Goal: Task Accomplishment & Management: Complete application form

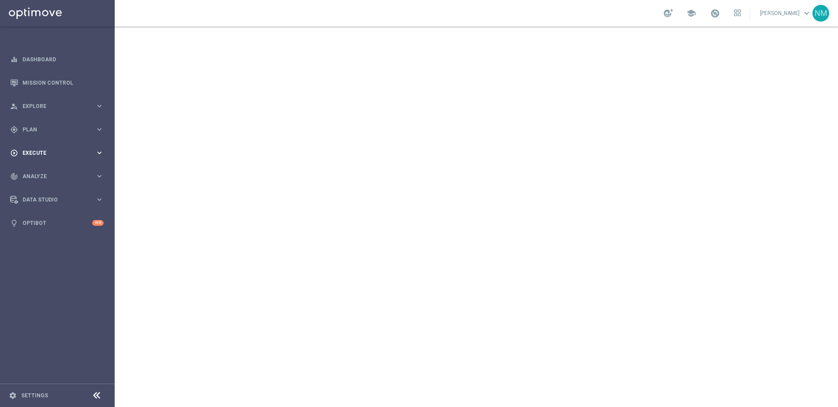
click at [46, 153] on span "Execute" at bounding box center [58, 152] width 73 height 5
click at [41, 109] on div "person_search Explore" at bounding box center [52, 106] width 85 height 8
click at [40, 228] on div "gps_fixed Plan keyboard_arrow_right" at bounding box center [57, 235] width 114 height 23
click at [41, 175] on span "Templates" at bounding box center [54, 174] width 63 height 5
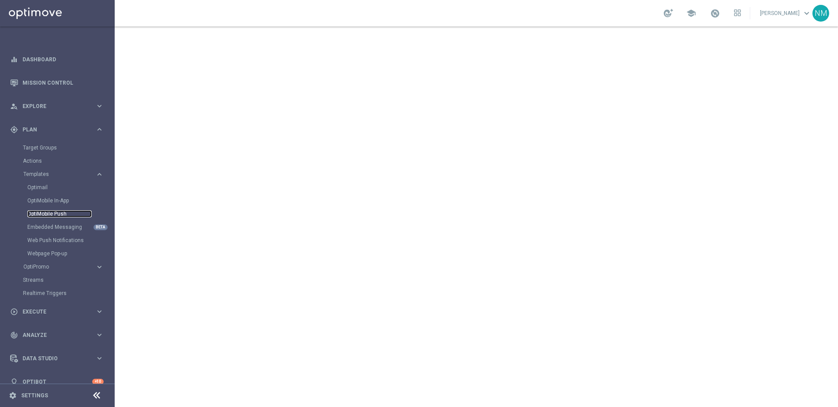
click at [60, 214] on link "OptiMobile Push" at bounding box center [59, 213] width 64 height 7
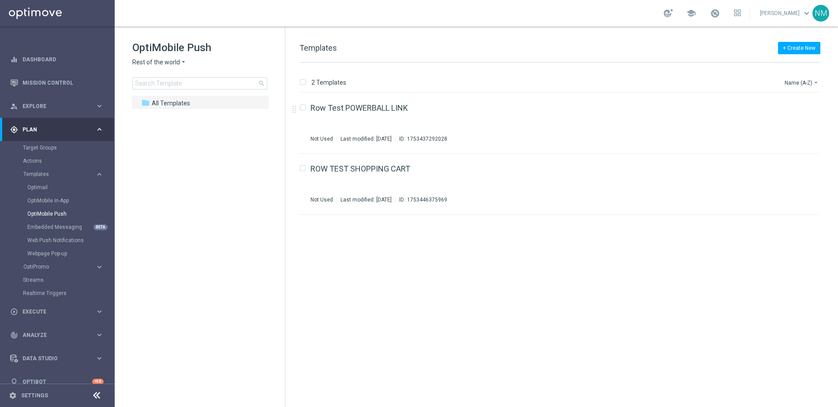
click at [182, 66] on icon "arrow_drop_down" at bounding box center [183, 62] width 7 height 8
click at [158, 157] on div "UK" at bounding box center [166, 157] width 66 height 11
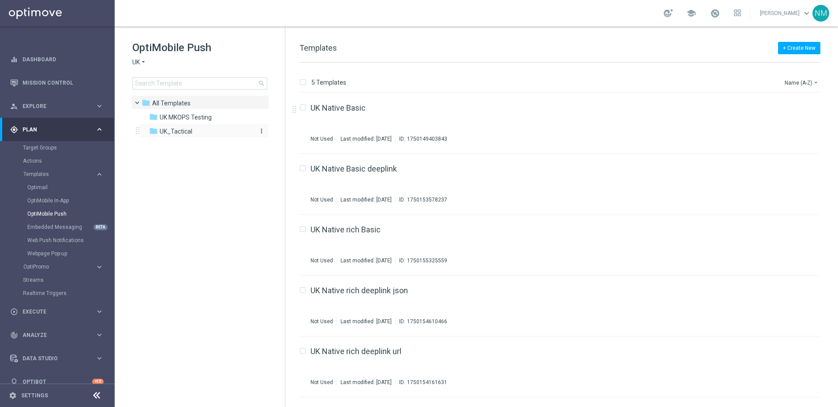
click at [192, 134] on div "folder UK_Tactical" at bounding box center [199, 132] width 101 height 10
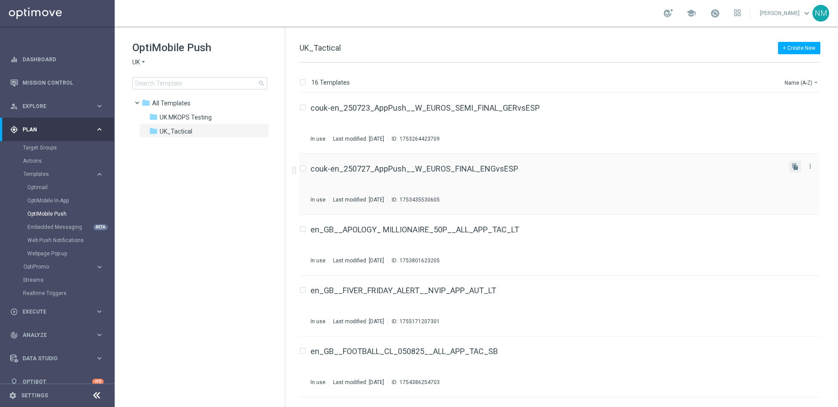
click at [797, 167] on button "file_copy" at bounding box center [794, 166] width 11 height 11
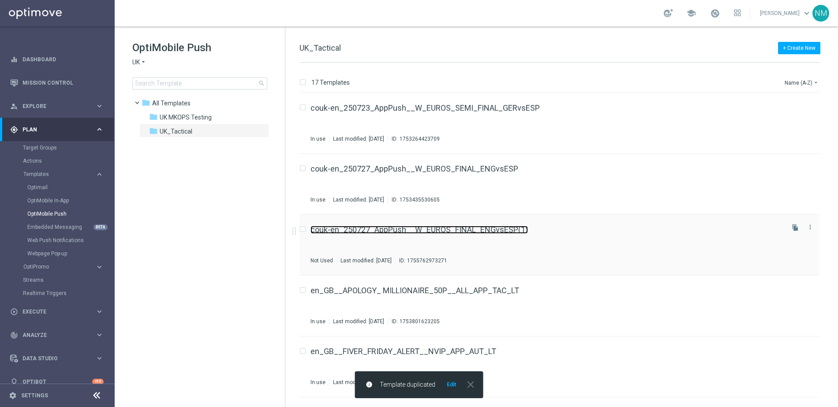
click at [478, 230] on link "couk-en_250727_AppPush__W_EUROS_FINAL_ENGvsESP(1)" at bounding box center [418, 230] width 217 height 8
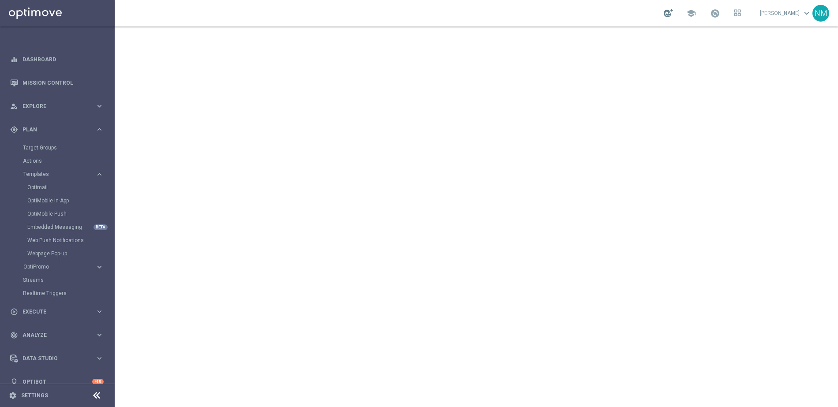
click at [670, 14] on div at bounding box center [668, 13] width 9 height 8
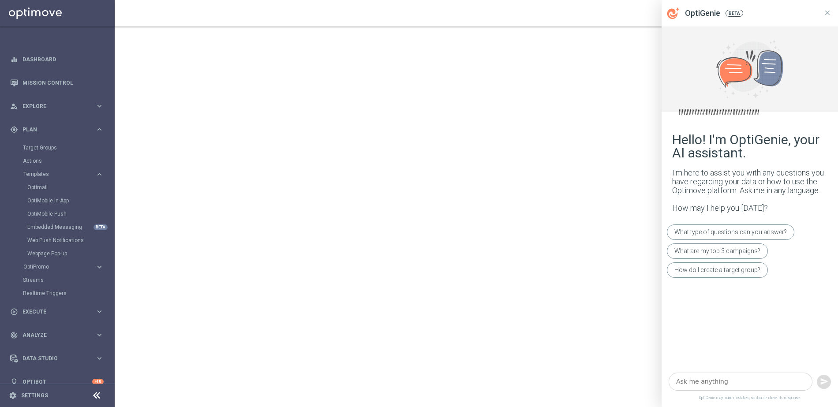
click at [691, 388] on textarea at bounding box center [741, 382] width 144 height 18
paste textarea "Wake up your app's background handler when message is received."
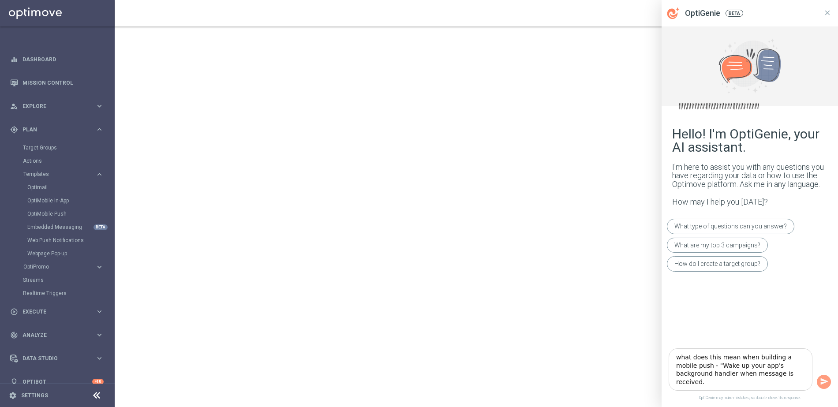
type textarea "what does this mean when building a mobile push - "Wake up your app's backgroun…"
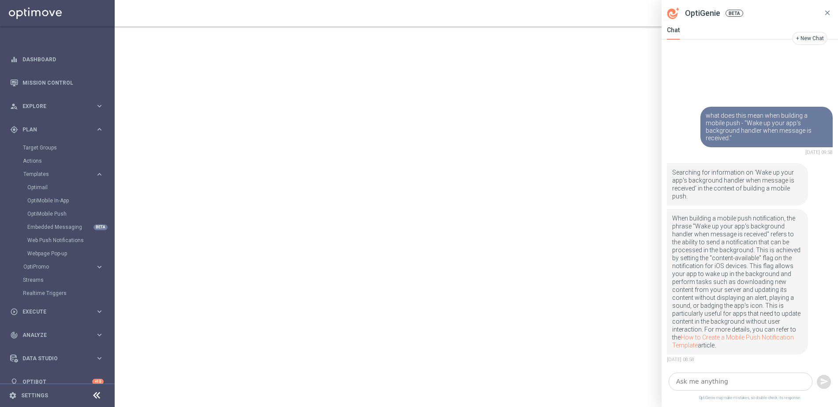
click at [829, 15] on icon at bounding box center [827, 12] width 5 height 5
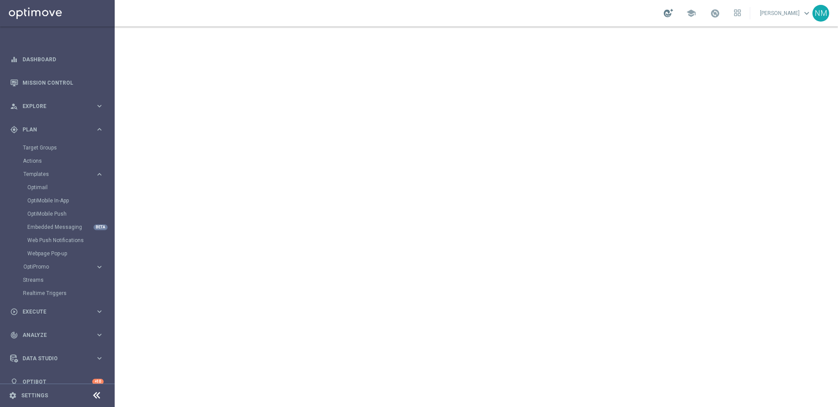
click at [668, 13] on div at bounding box center [668, 13] width 9 height 8
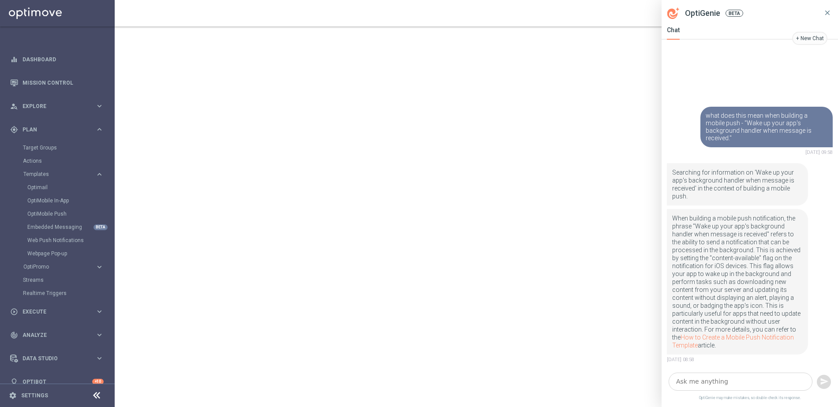
click at [827, 12] on icon at bounding box center [827, 12] width 5 height 5
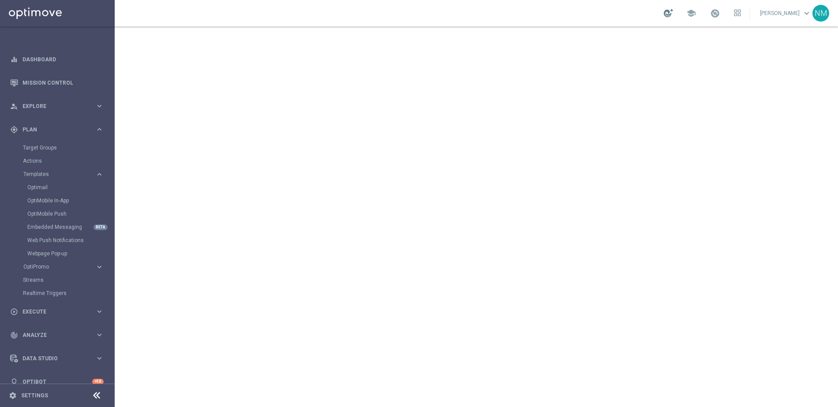
click at [673, 15] on div at bounding box center [668, 13] width 9 height 8
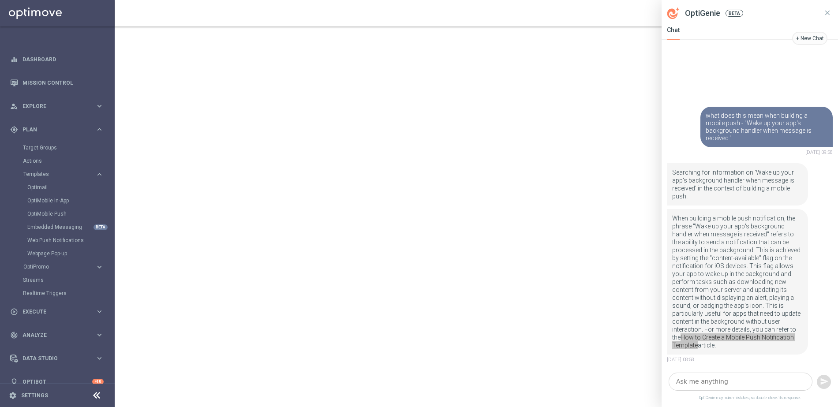
drag, startPoint x: 701, startPoint y: 337, endPoint x: 304, endPoint y: 6, distance: 517.0
click at [0, 0] on body "equalizer Dashboard Mission Control" at bounding box center [419, 203] width 838 height 407
click at [827, 15] on icon at bounding box center [827, 13] width 8 height 8
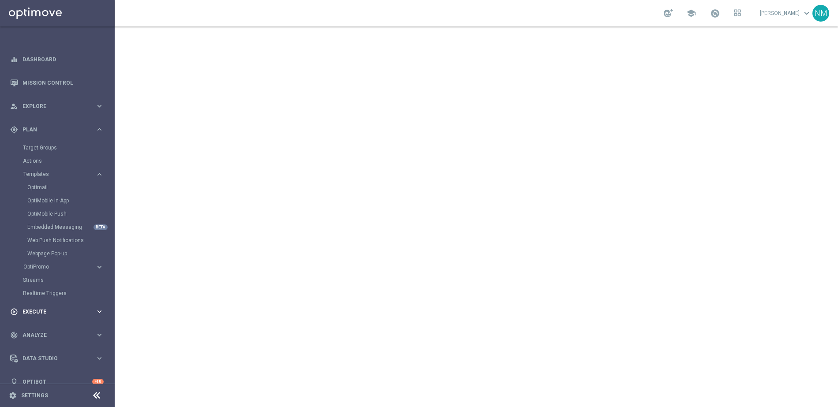
click at [52, 315] on div "play_circle_outline Execute" at bounding box center [52, 312] width 85 height 8
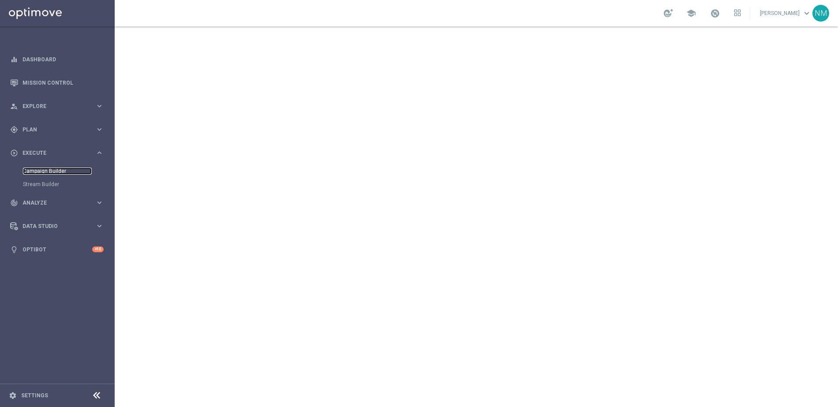
click at [56, 169] on link "Campaign Builder" at bounding box center [57, 171] width 69 height 7
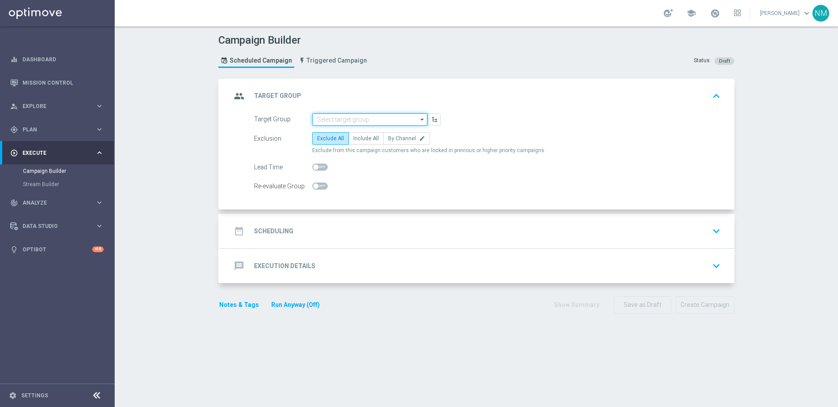
click at [374, 123] on input at bounding box center [369, 119] width 115 height 12
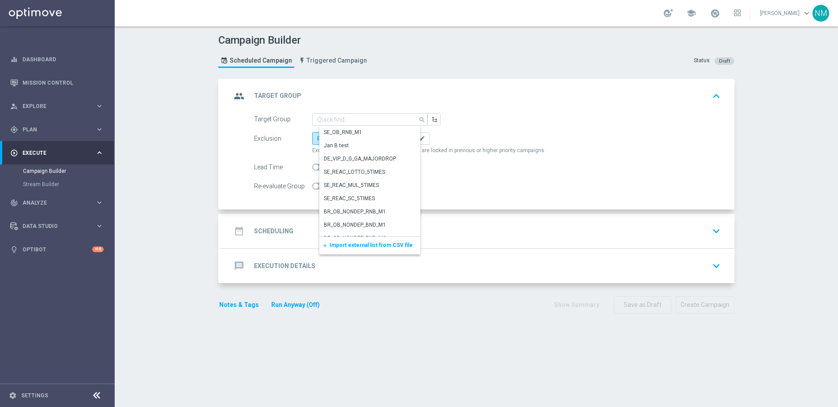
click at [363, 244] on span "Import external list from CSV file" at bounding box center [370, 245] width 83 height 6
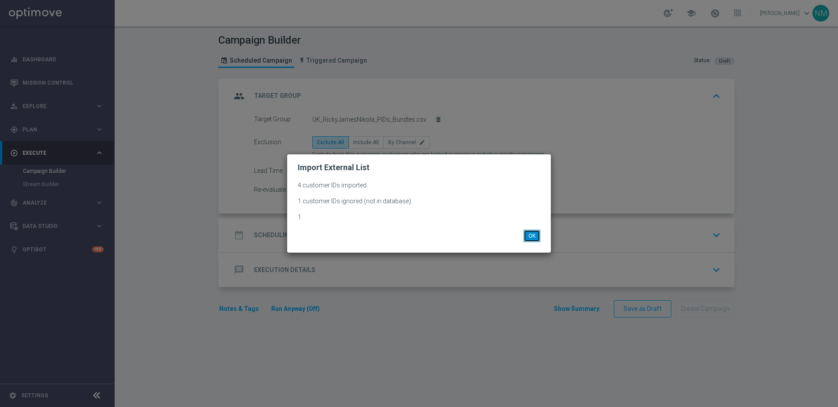
click at [527, 239] on button "OK" at bounding box center [532, 236] width 17 height 12
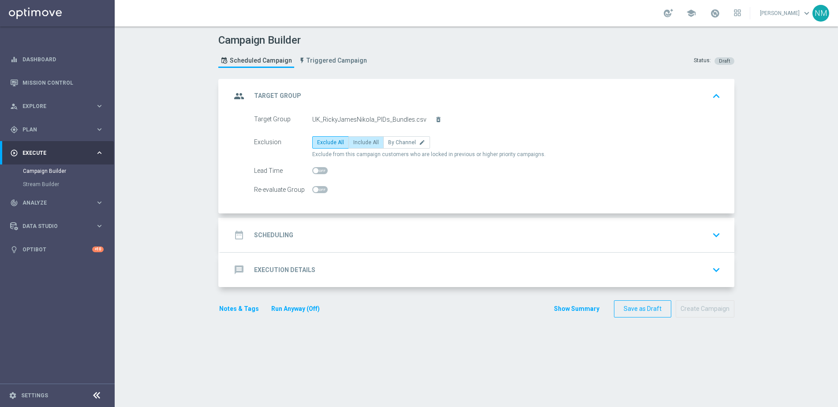
click at [361, 141] on span "Include All" at bounding box center [366, 142] width 26 height 6
click at [359, 141] on input "Include All" at bounding box center [356, 144] width 6 height 6
radio input "true"
click at [303, 243] on div "date_range Scheduling keyboard_arrow_down" at bounding box center [477, 235] width 493 height 17
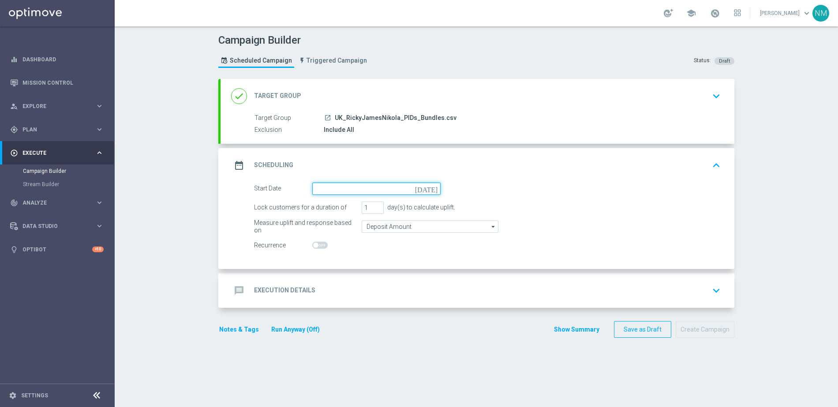
click at [319, 186] on input at bounding box center [376, 189] width 128 height 12
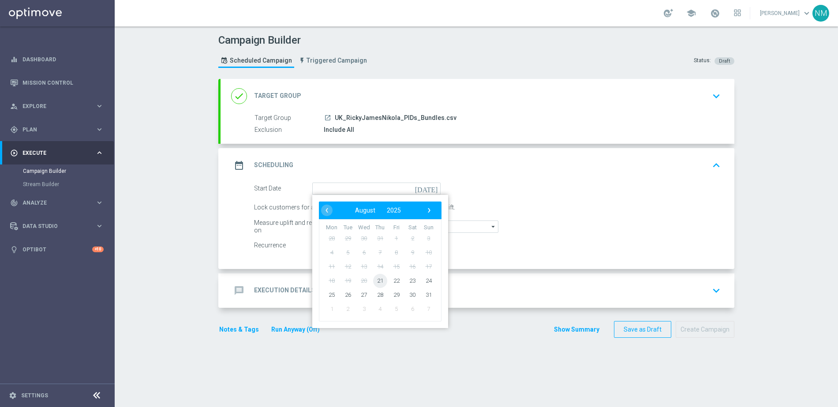
click at [374, 280] on span "21" at bounding box center [380, 280] width 14 height 14
type input "[DATE]"
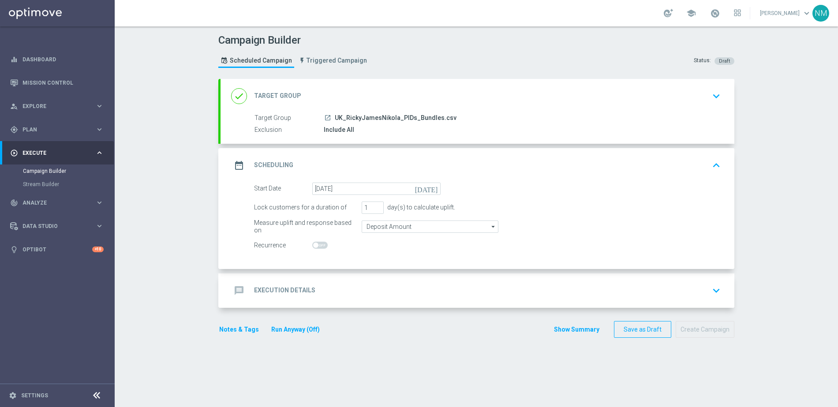
click at [335, 281] on div "message Execution Details keyboard_arrow_down" at bounding box center [478, 290] width 514 height 34
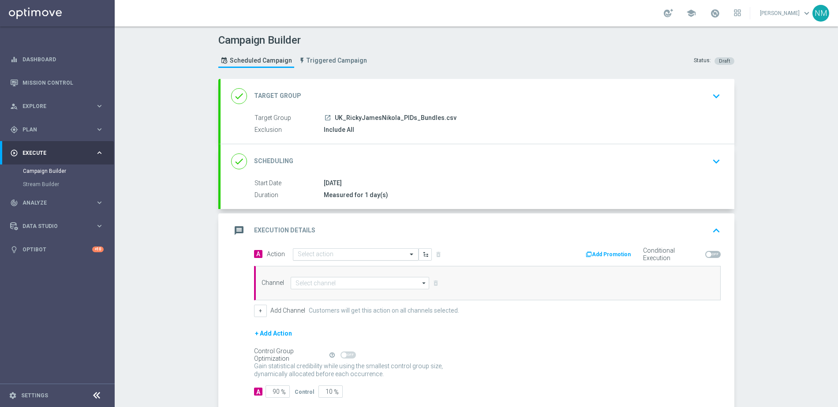
click at [317, 249] on div "Select action" at bounding box center [356, 254] width 126 height 12
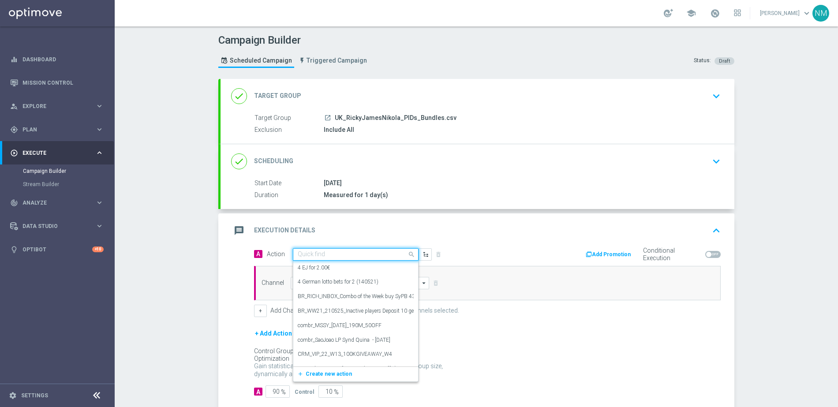
paste input "en_GB__SUNDAY_OFFER__NVIP_APP_TAC_SP"
type input "en_GB__SUNDAY_OFFER__NVIP_APP_TAC_SP"
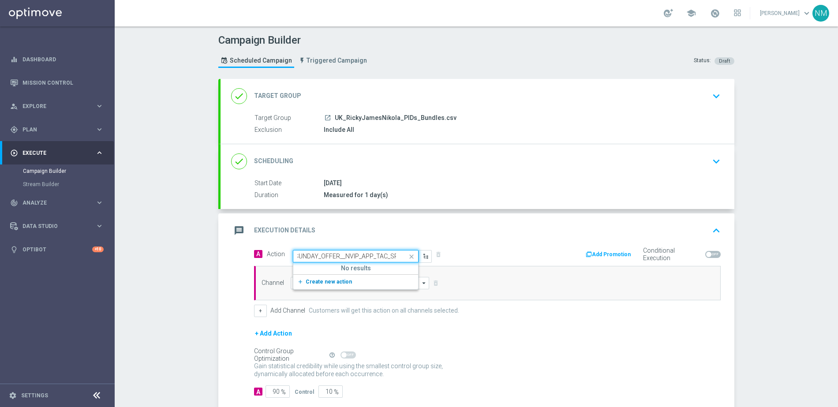
click at [326, 280] on span "Create new action" at bounding box center [329, 282] width 46 height 6
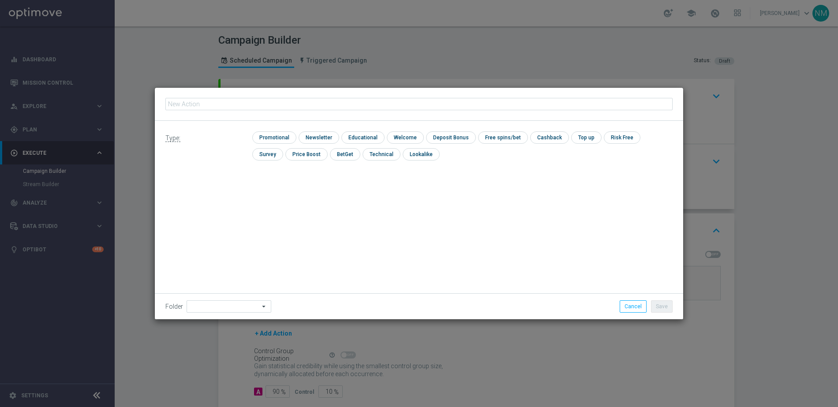
type input "en_GB__SUNDAY_OFFER__NVIP_APP_TAC_SP"
click at [279, 137] on input "checkbox" at bounding box center [273, 137] width 42 height 12
checkbox input "true"
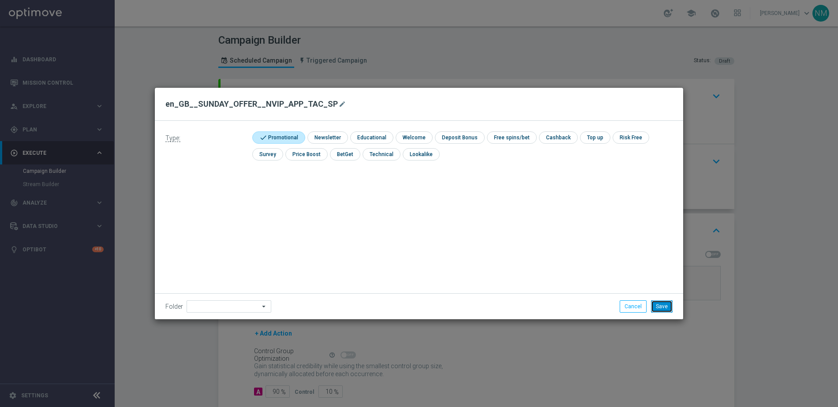
click at [667, 305] on button "Save" at bounding box center [662, 306] width 22 height 12
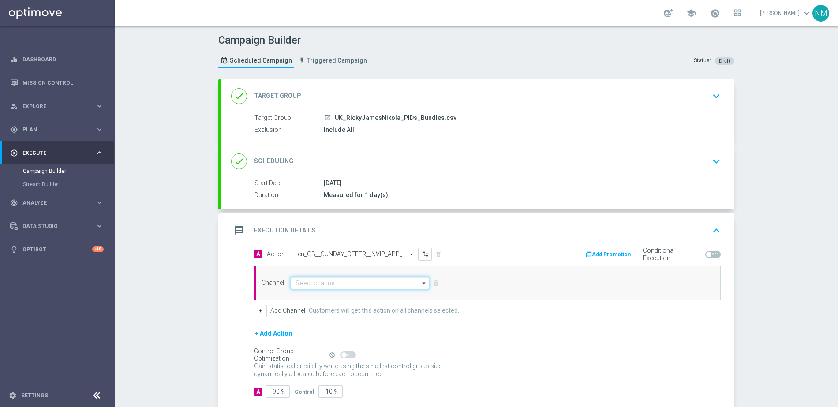
click at [340, 284] on input at bounding box center [360, 283] width 138 height 12
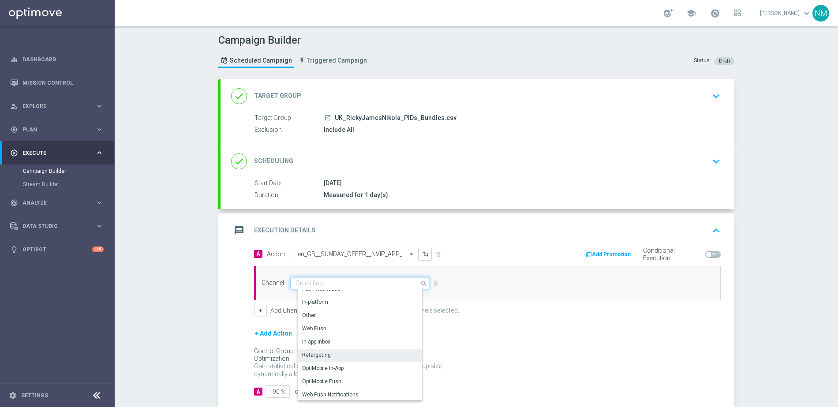
scroll to position [222, 0]
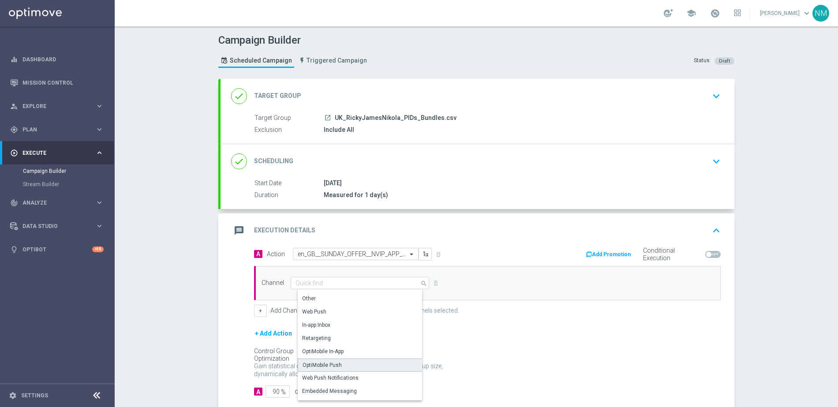
click at [338, 363] on div "OptiMobile Push" at bounding box center [363, 365] width 131 height 13
type input "OptiMobile Push"
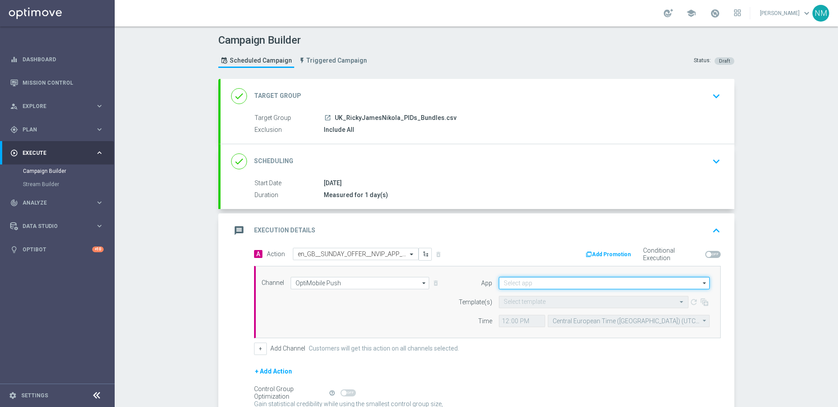
click at [588, 280] on input at bounding box center [604, 283] width 211 height 12
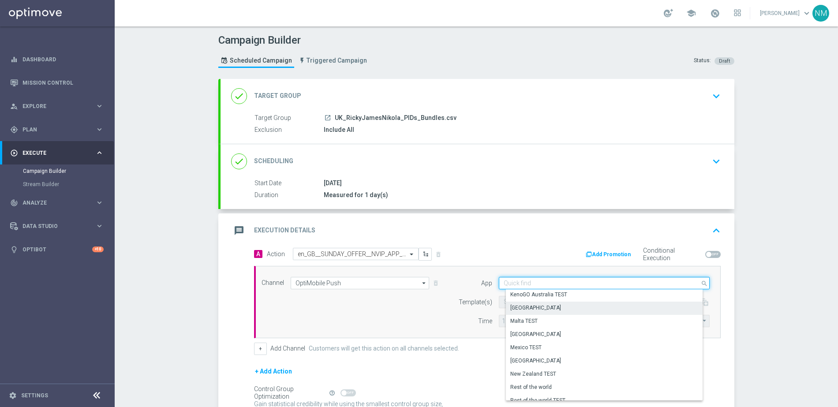
scroll to position [366, 0]
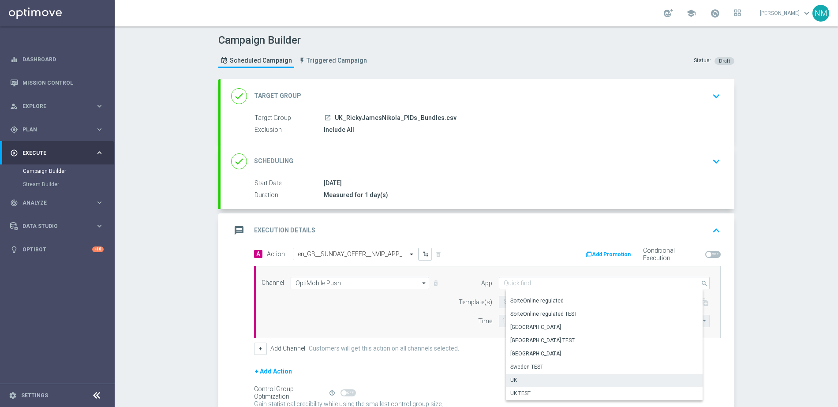
click at [529, 382] on div "UK" at bounding box center [607, 380] width 203 height 12
type input "UK"
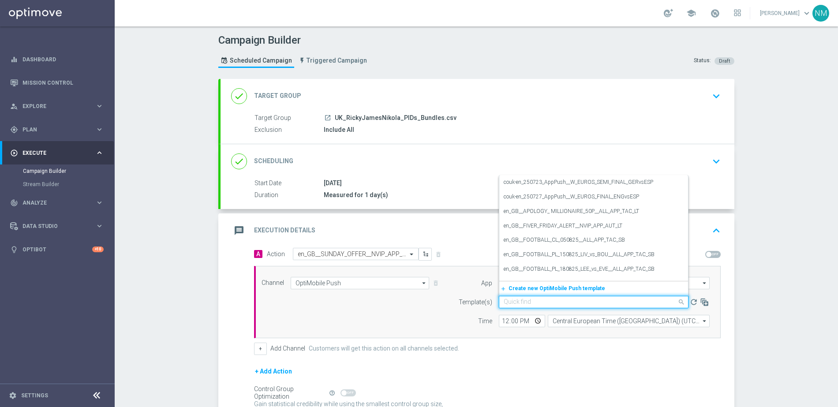
click at [537, 303] on input "text" at bounding box center [585, 302] width 162 height 7
paste input "en_GB__SUNDAY_OFFER__NVIP_APP_TAC_SP"
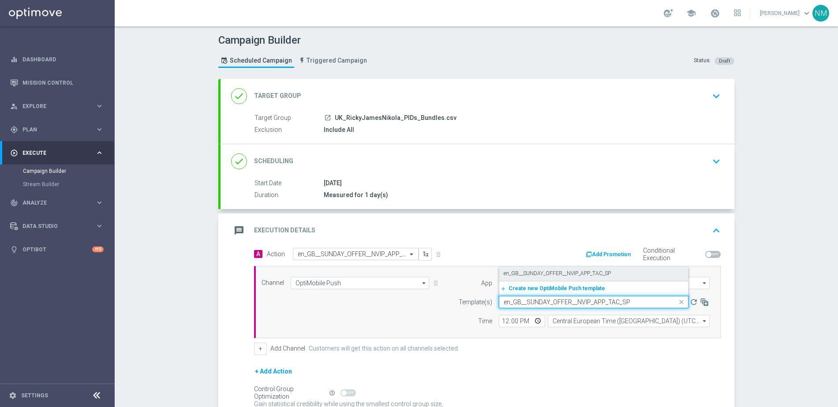
click at [542, 274] on label "en_GB__SUNDAY_OFFER__NVIP_APP_TAC_SP" at bounding box center [557, 273] width 107 height 7
type input "en_GB__SUNDAY_OFFER__NVIP_APP_TAC_SP"
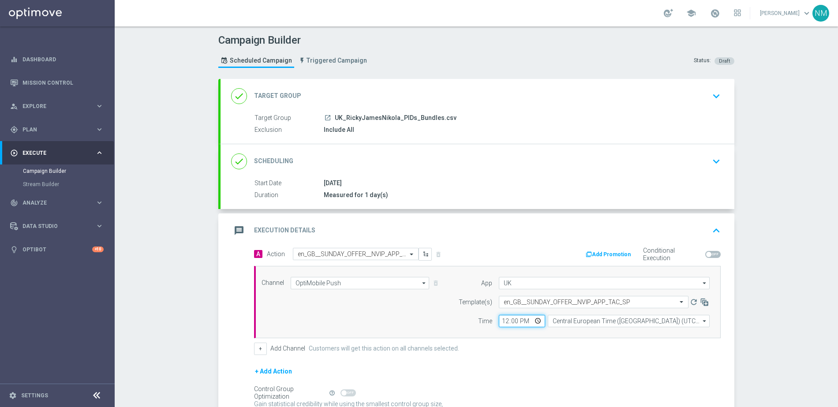
click at [533, 321] on input "12:00" at bounding box center [522, 321] width 46 height 12
type input "10:15"
drag, startPoint x: 536, startPoint y: 352, endPoint x: 529, endPoint y: 352, distance: 7.1
click at [536, 352] on div "+ Add Channel Customers will get this action on all channels selected." at bounding box center [487, 349] width 467 height 12
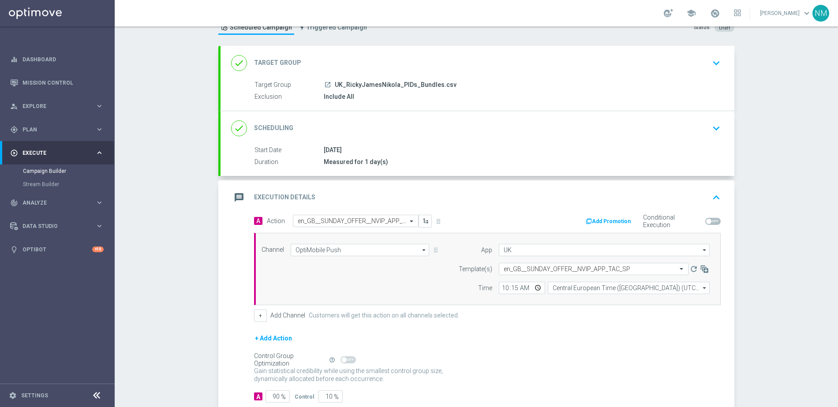
scroll to position [71, 0]
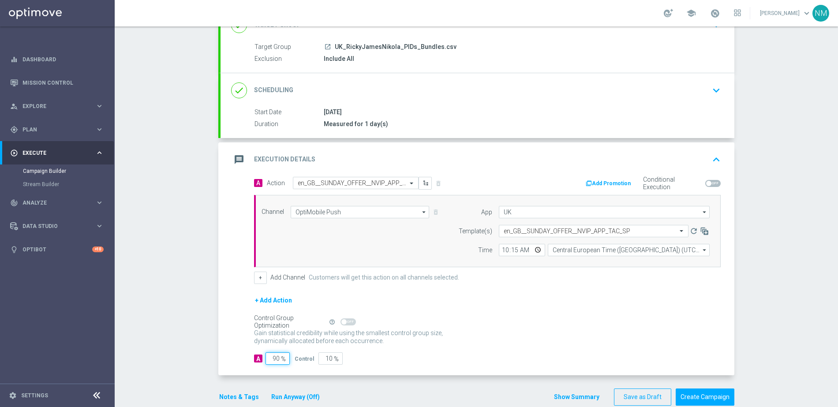
click at [273, 358] on input "90" at bounding box center [278, 358] width 24 height 12
type input "0"
type input "100"
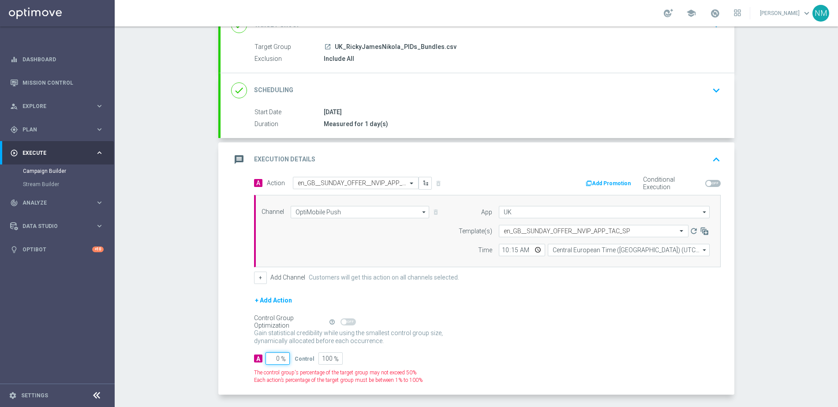
type input "10"
type input "90"
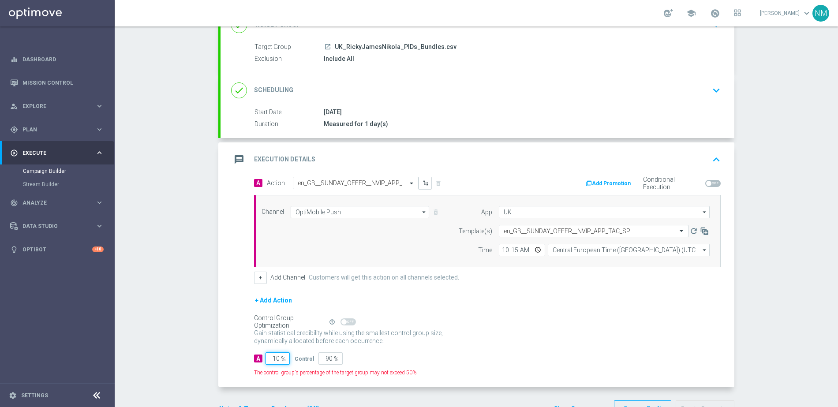
type input "100"
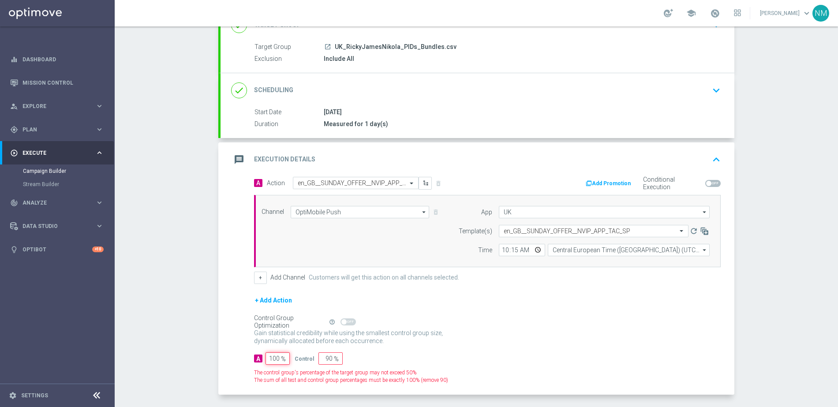
type input "0"
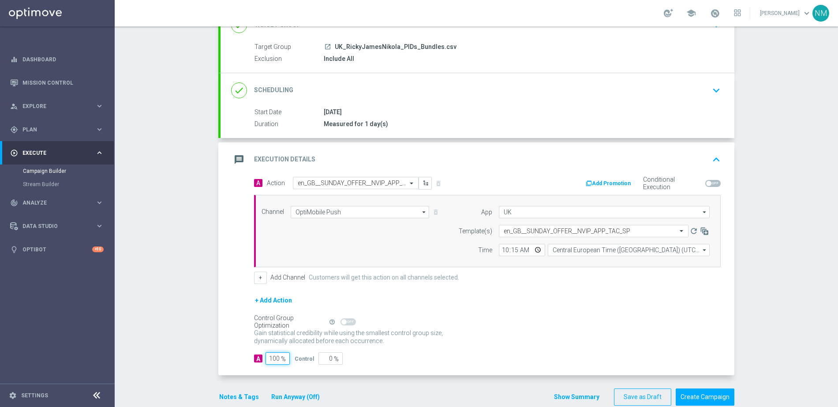
type input "100"
click at [512, 321] on div "Control Group Optimization Self Optimizing Campaign help_outline" at bounding box center [487, 322] width 467 height 10
click at [718, 396] on button "Create Campaign" at bounding box center [705, 397] width 59 height 17
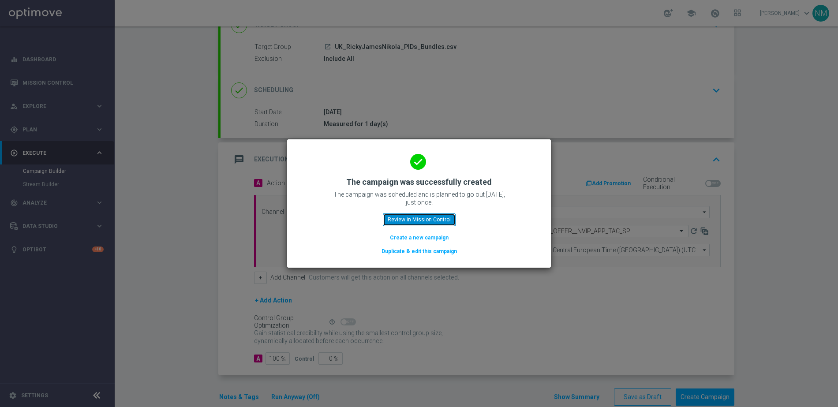
click at [400, 218] on button "Review in Mission Control" at bounding box center [419, 219] width 73 height 12
